Goal: Task Accomplishment & Management: Use online tool/utility

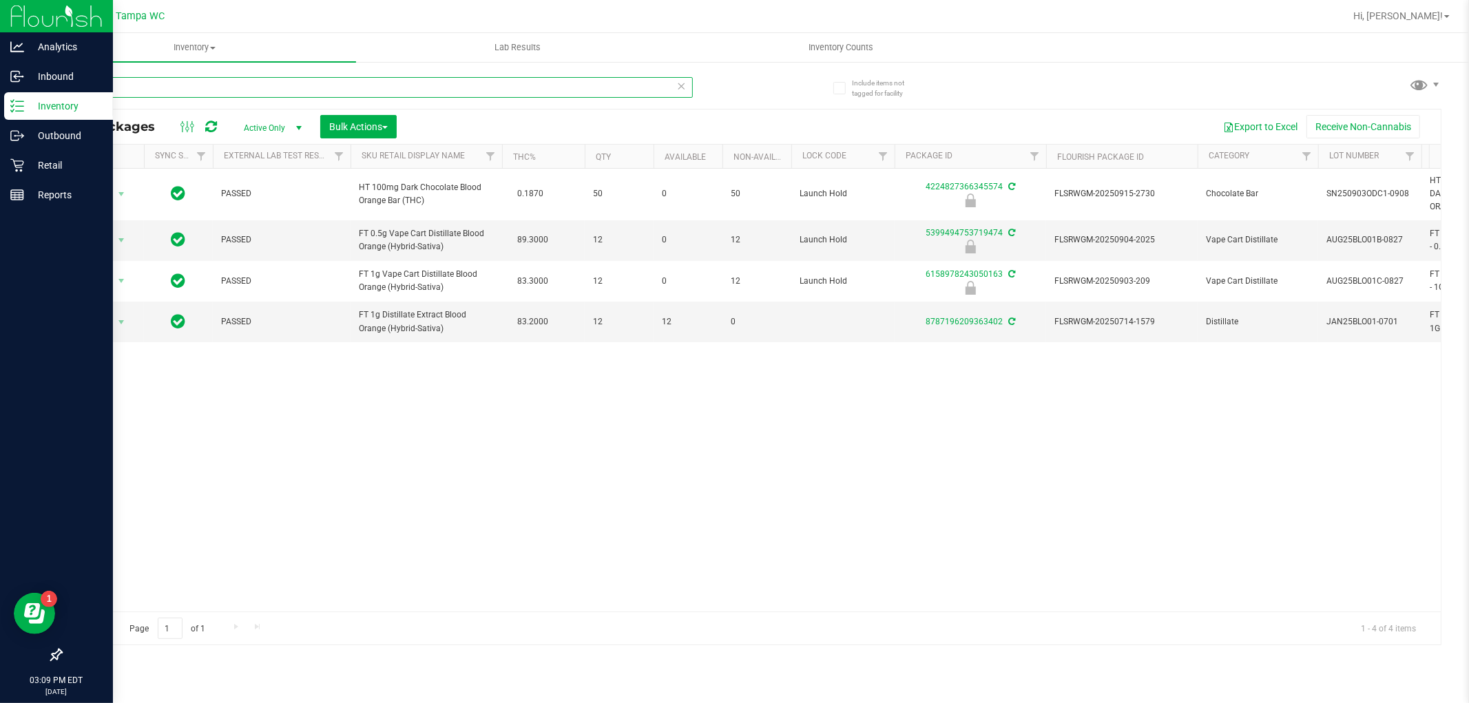
drag, startPoint x: 112, startPoint y: 91, endPoint x: 0, endPoint y: 114, distance: 114.0
click at [0, 112] on div "Analytics Inbound Inventory Outbound Retail Reports 03:09 PM EDT [DATE] 09/24 T…" at bounding box center [734, 351] width 1469 height 703
type input "1947278857913829"
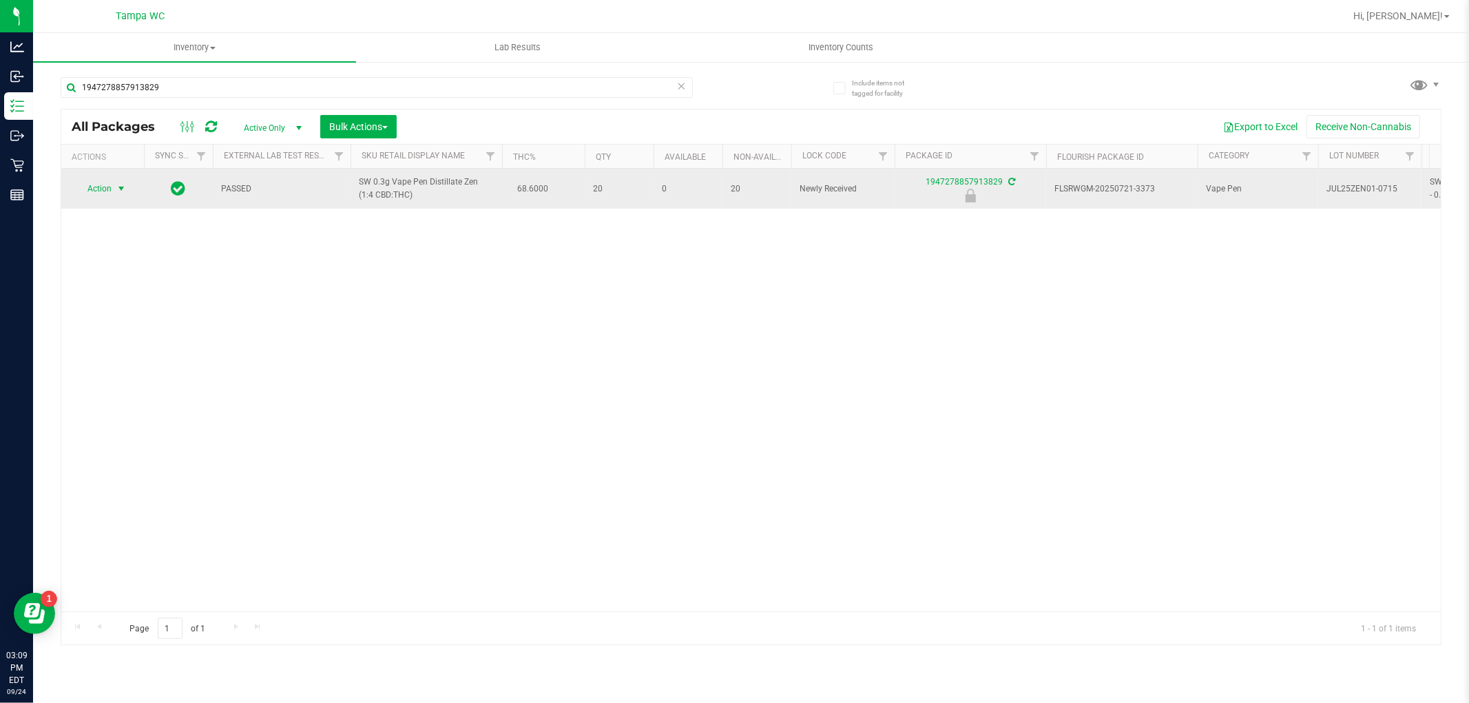
click at [119, 189] on span "select" at bounding box center [121, 188] width 11 height 11
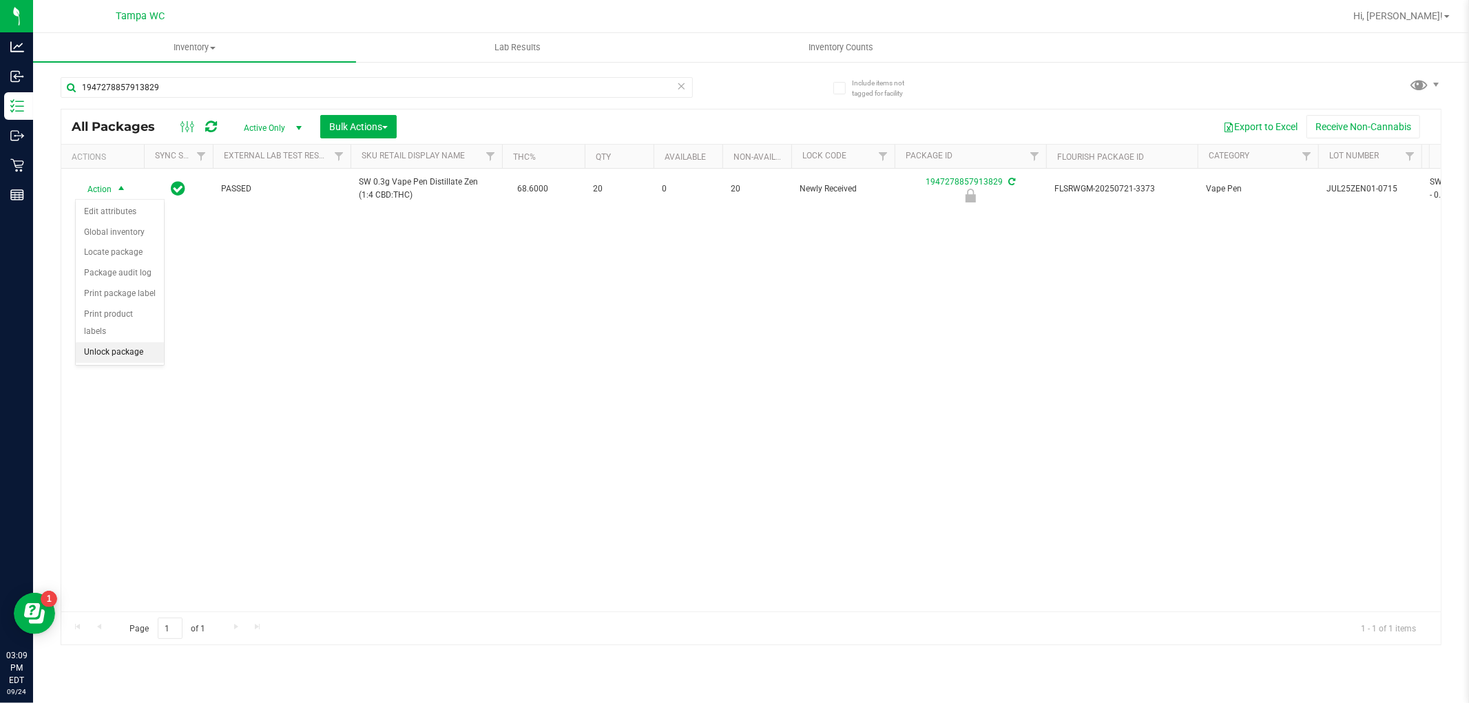
click at [98, 356] on li "Unlock package" at bounding box center [120, 352] width 88 height 21
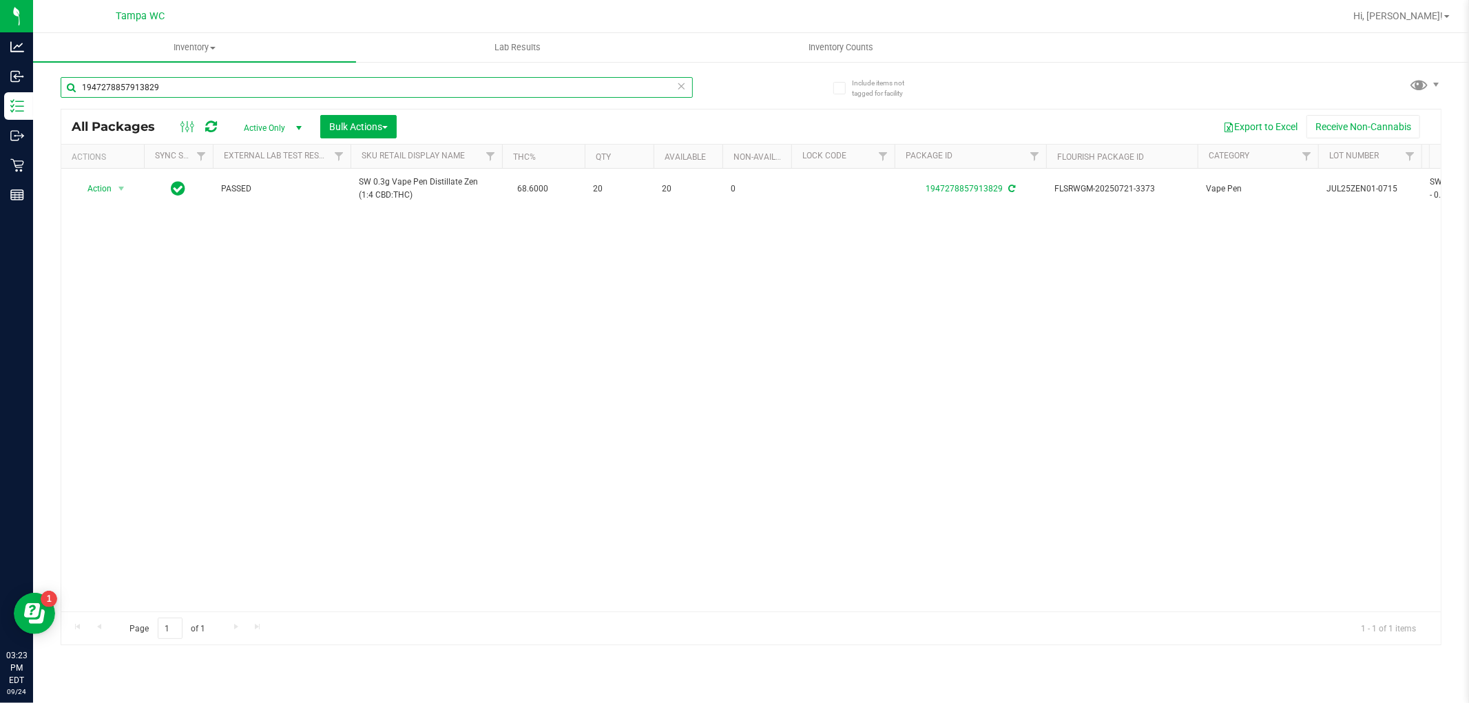
click at [243, 85] on input "1947278857913829" at bounding box center [377, 87] width 632 height 21
type input "1"
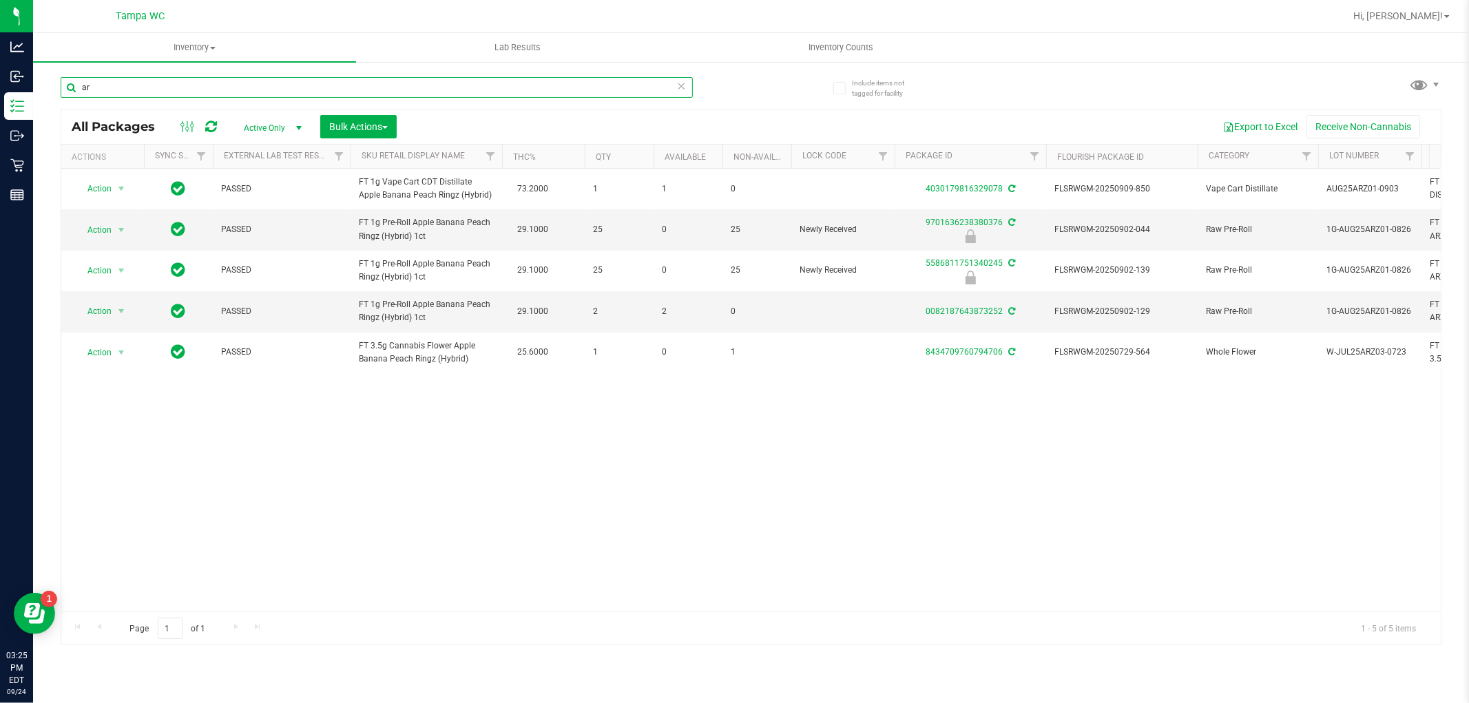
type input "a"
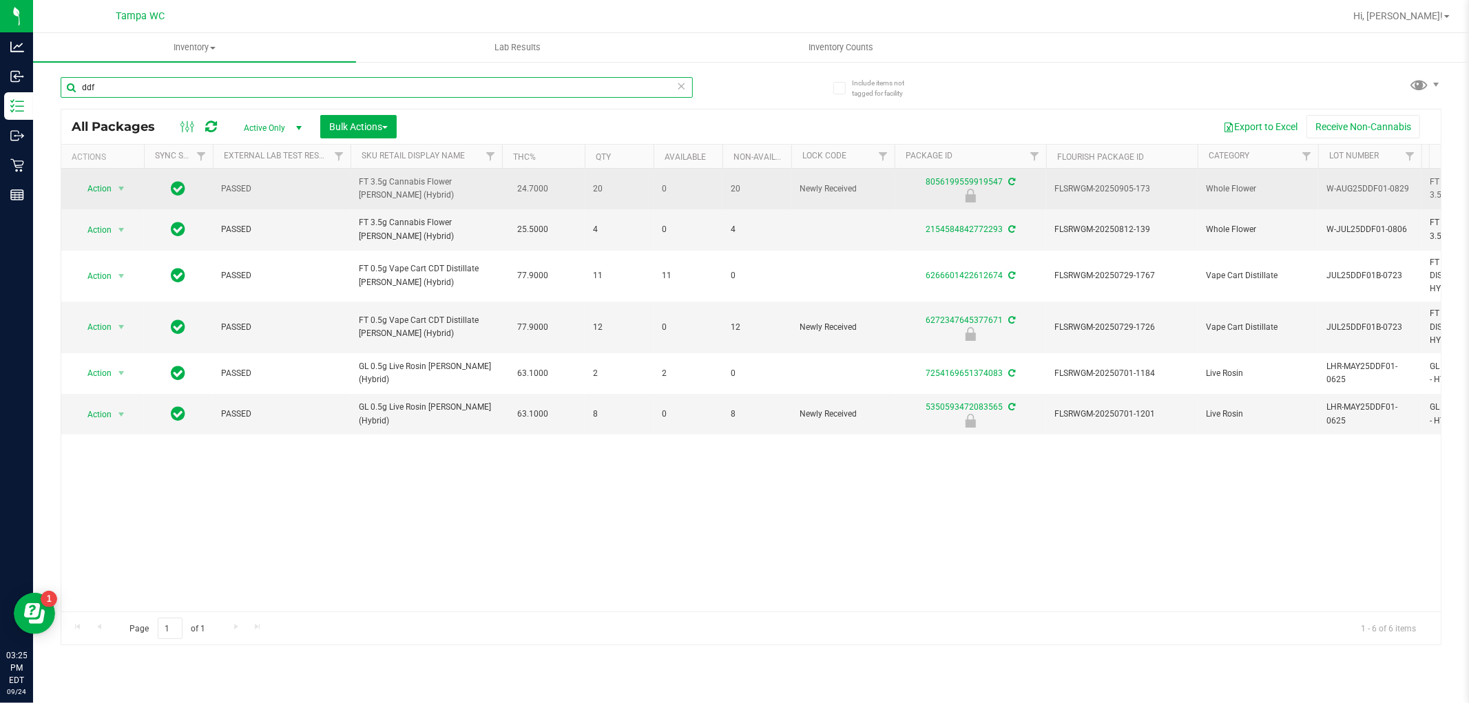
type input "ddf"
click at [90, 179] on span "Action" at bounding box center [93, 188] width 37 height 19
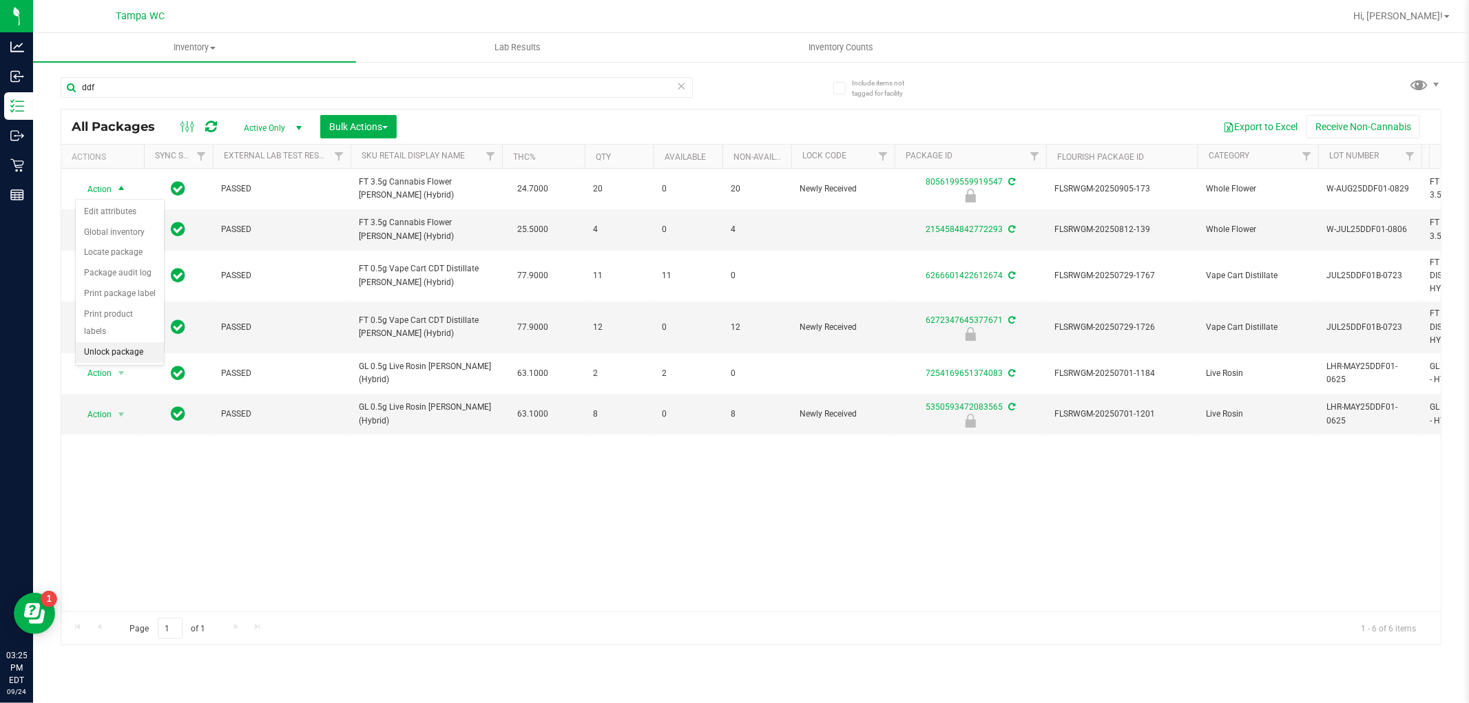
click at [101, 355] on li "Unlock package" at bounding box center [120, 352] width 88 height 21
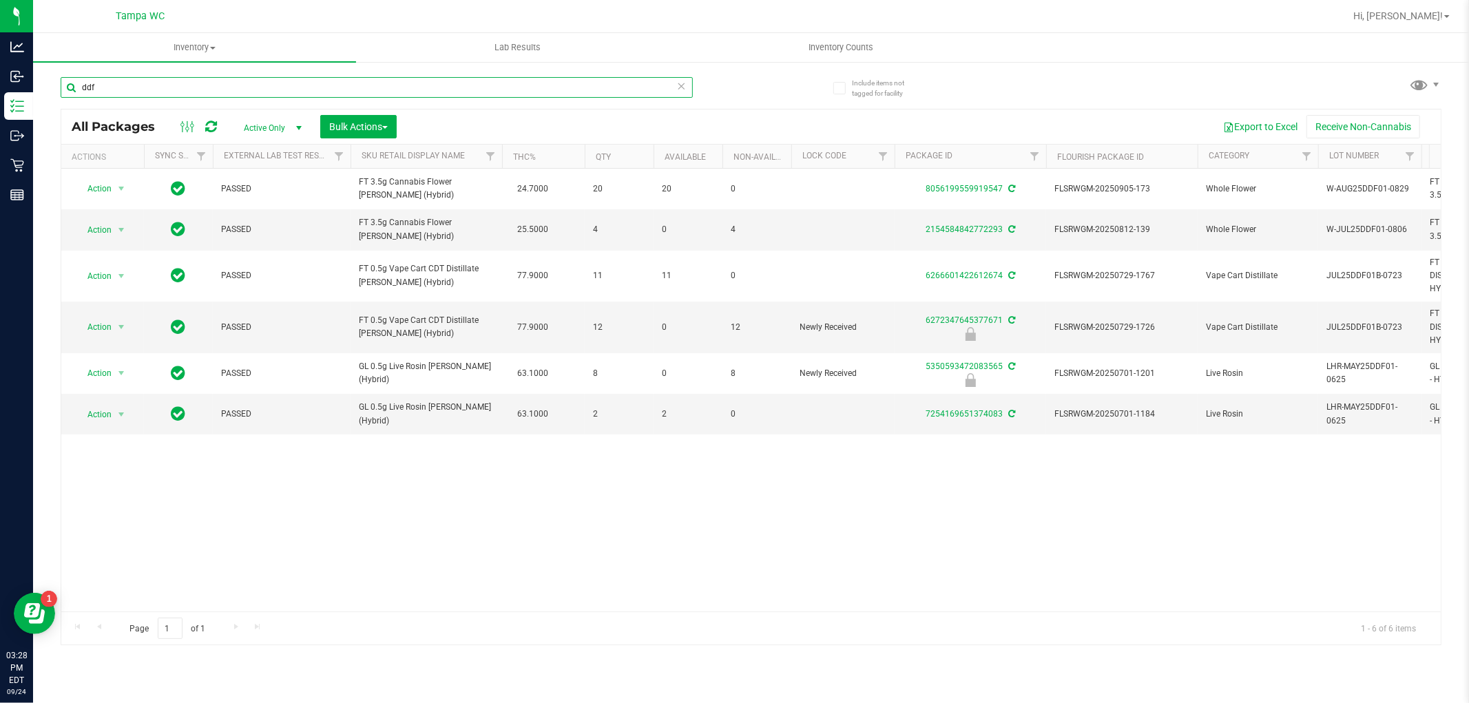
click at [275, 91] on input "ddf" at bounding box center [377, 87] width 632 height 21
type input "d"
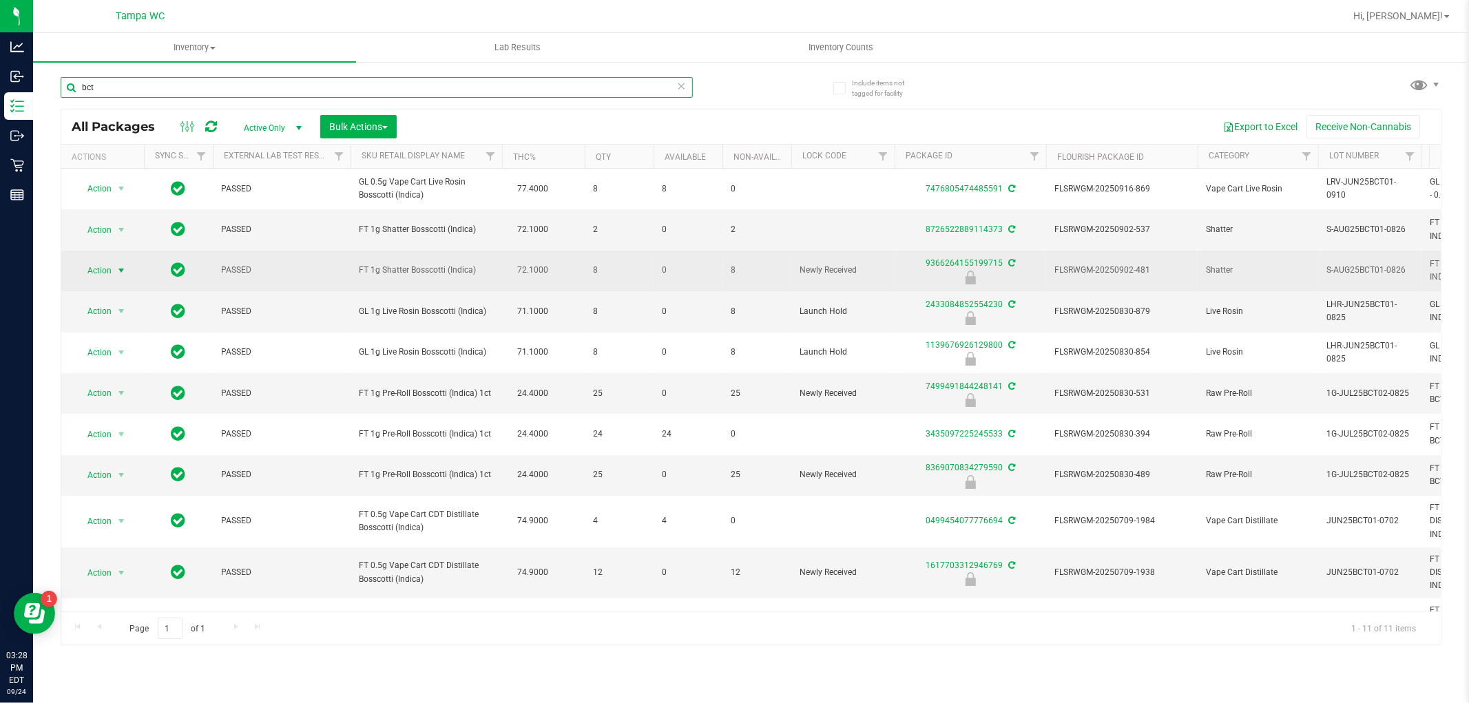
type input "bct"
click at [108, 267] on span "Action" at bounding box center [93, 270] width 37 height 19
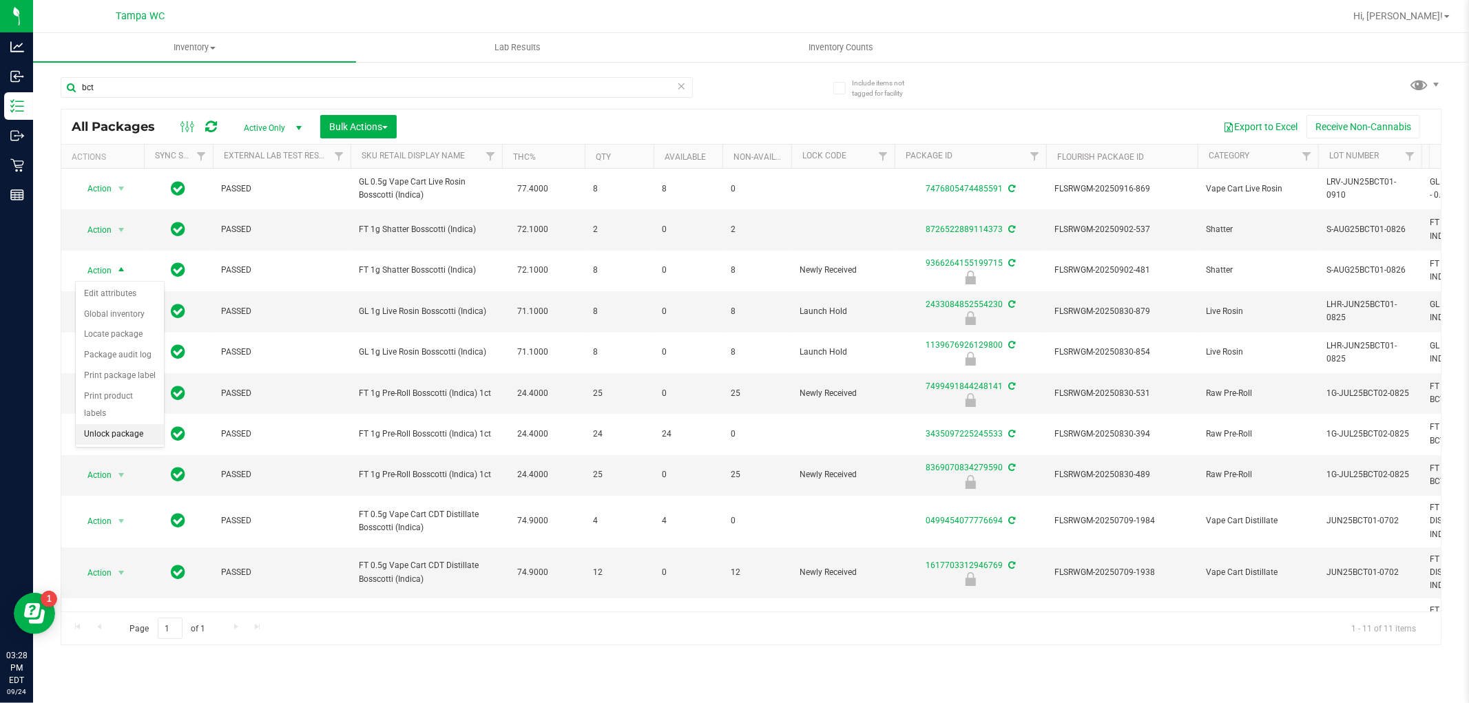
click at [121, 432] on li "Unlock package" at bounding box center [120, 434] width 88 height 21
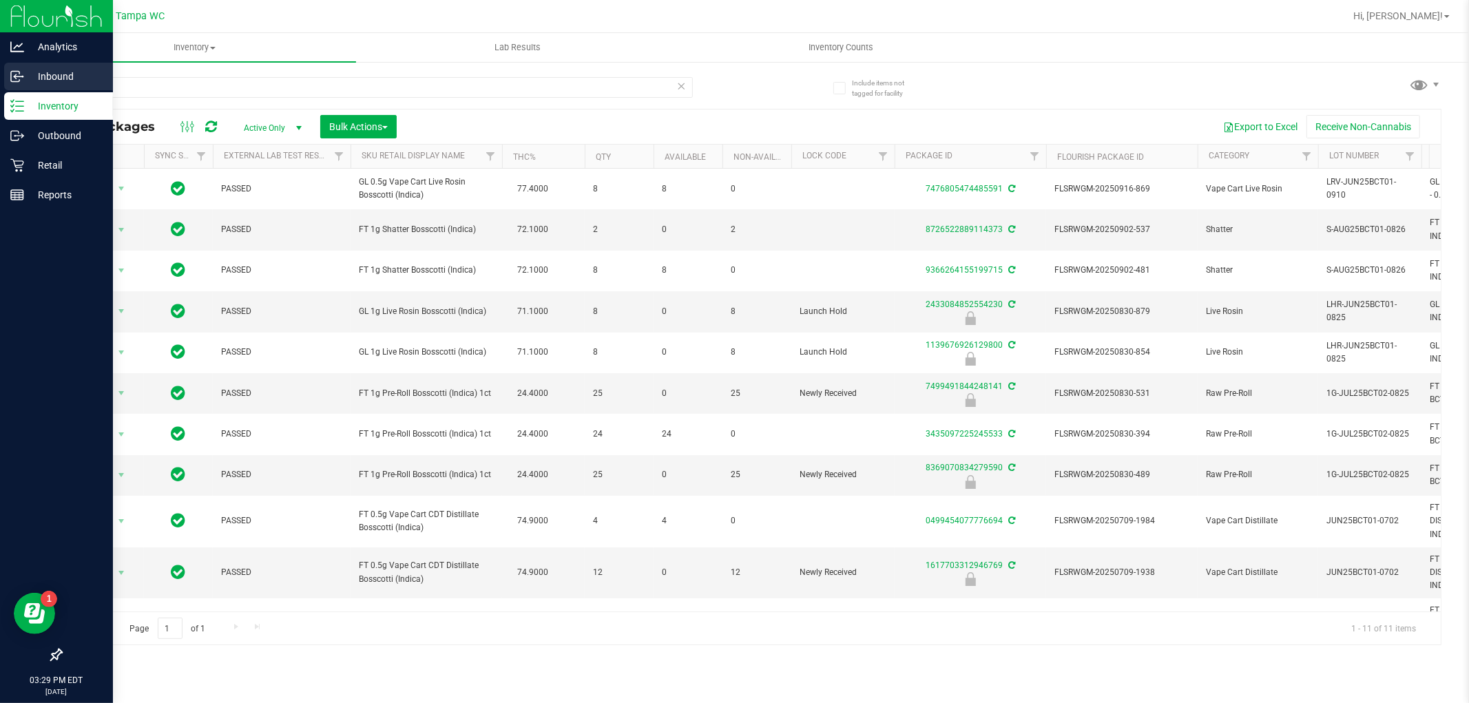
click at [33, 78] on p "Inbound" at bounding box center [65, 76] width 83 height 17
